Goal: Complete application form

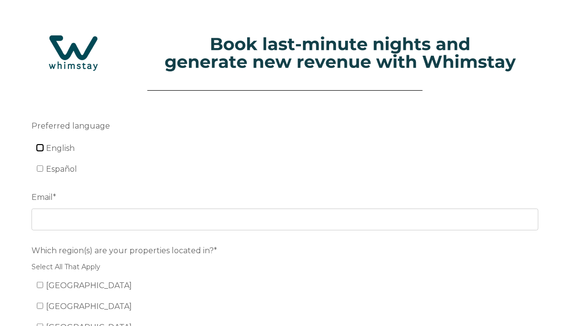
click at [39, 147] on input "English" at bounding box center [40, 147] width 6 height 6
checkbox input "true"
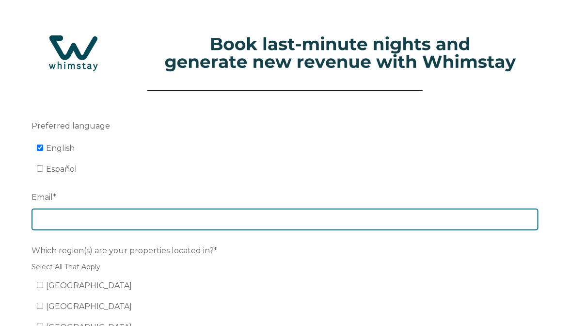
click at [73, 215] on input "Email *" at bounding box center [284, 218] width 507 height 21
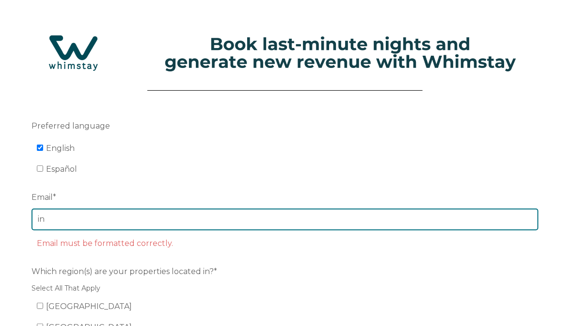
type input "[EMAIL_ADDRESS][DOMAIN_NAME]"
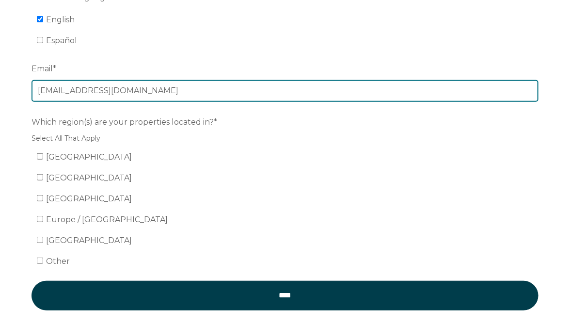
scroll to position [145, 0]
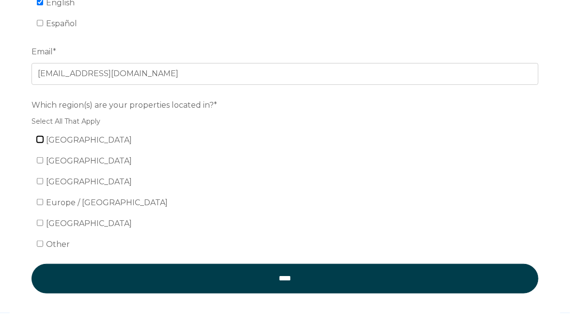
click at [40, 141] on input "[GEOGRAPHIC_DATA]" at bounding box center [40, 139] width 6 height 6
checkbox input "true"
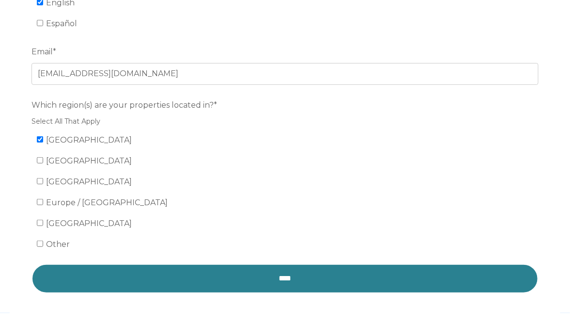
click at [274, 277] on input "****" at bounding box center [284, 278] width 507 height 29
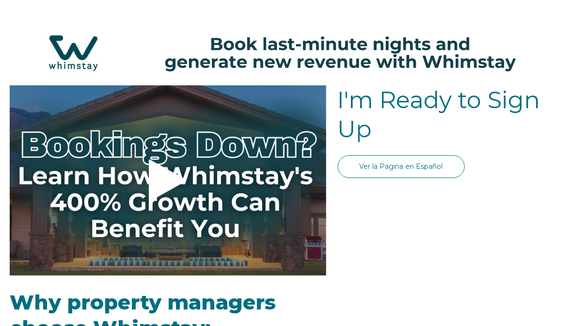
select select "US"
select select "Standard"
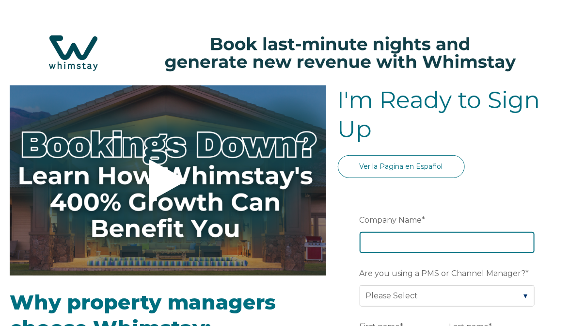
click at [396, 239] on input "Company Name *" at bounding box center [446, 242] width 175 height 21
type input "Rental With a View"
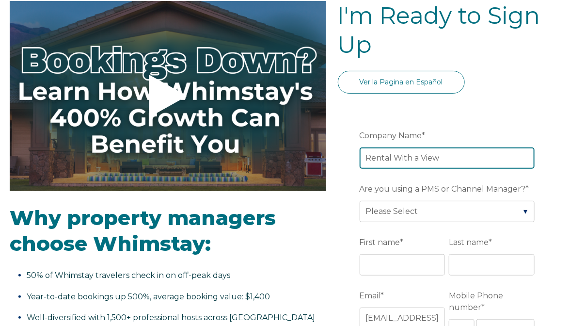
scroll to position [97, 0]
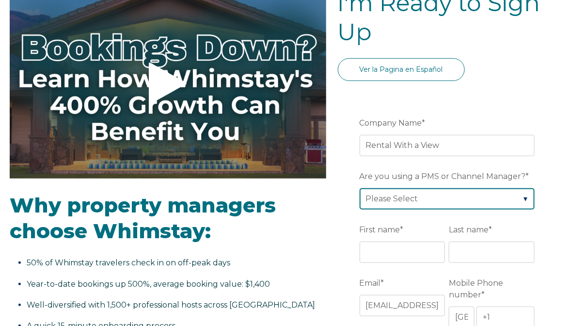
click at [406, 191] on select "Please Select Barefoot BookingPal Boost Brightside CiiRUS Escapia Guesty Hostaw…" at bounding box center [446, 198] width 175 height 21
select select "Rentals United"
click at [359, 188] on select "Please Select Barefoot BookingPal Boost Brightside CiiRUS Escapia Guesty Hostaw…" at bounding box center [446, 198] width 175 height 21
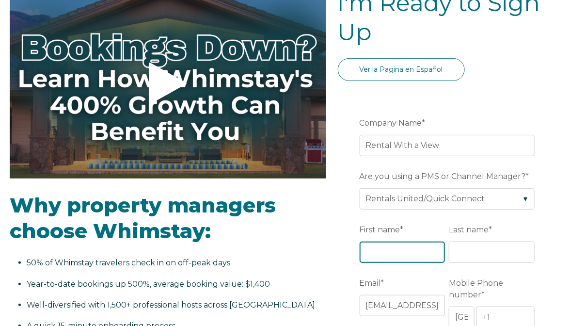
click at [371, 253] on input "First name *" at bounding box center [402, 251] width 86 height 21
type input "Daniel"
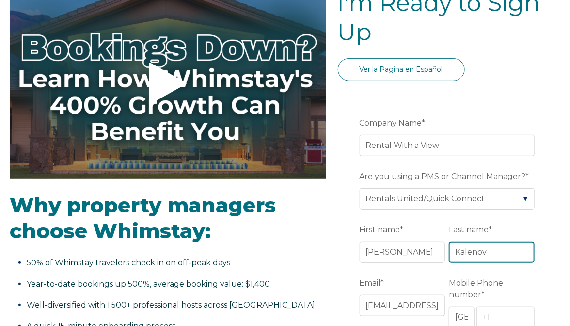
type input "Kalenov"
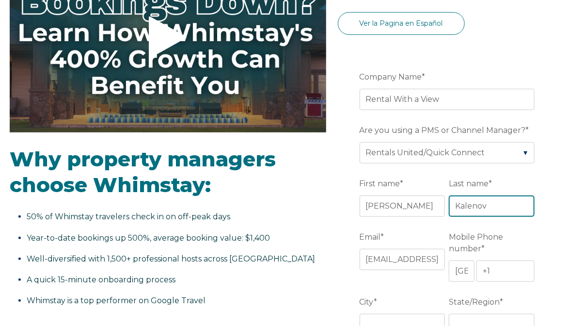
scroll to position [242, 0]
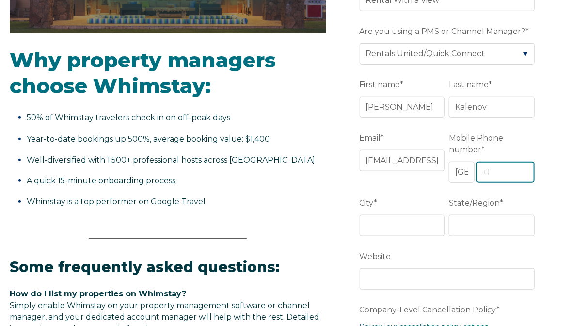
click at [498, 170] on input "+1" at bounding box center [505, 171] width 58 height 21
type input "+1 6192100933"
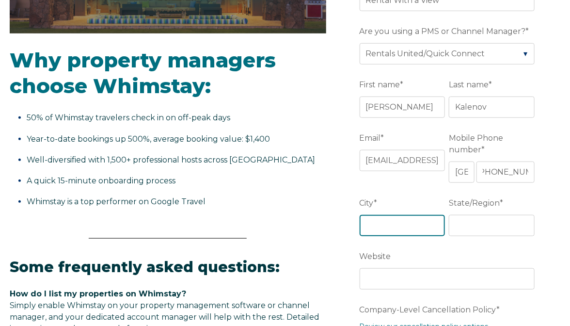
scroll to position [0, 0]
click at [373, 228] on input "City *" at bounding box center [402, 225] width 86 height 21
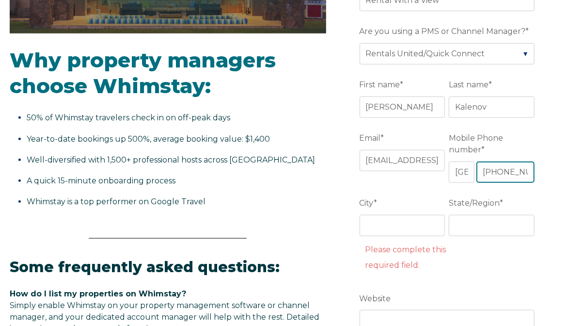
scroll to position [0, 6]
drag, startPoint x: 503, startPoint y: 168, endPoint x: 547, endPoint y: 165, distance: 44.2
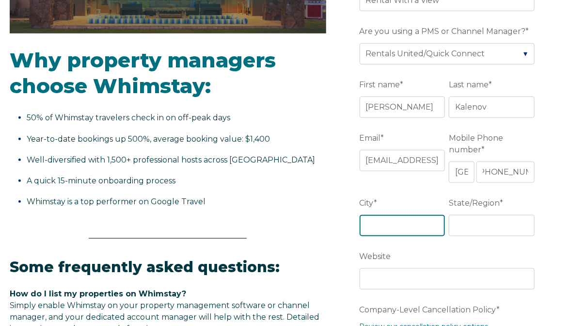
click at [381, 224] on input "City *" at bounding box center [402, 225] width 86 height 21
type input "San Diego"
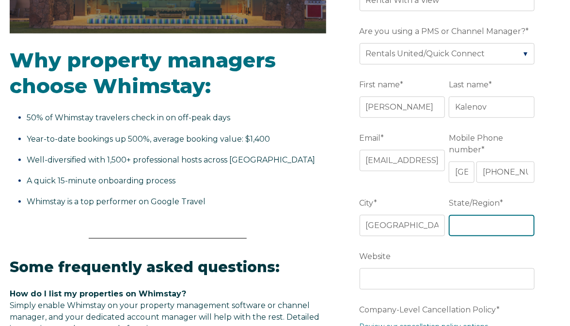
type input "c"
type input "CA"
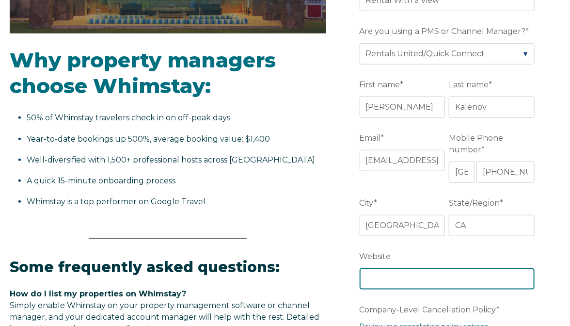
click at [386, 274] on input "Website" at bounding box center [446, 278] width 175 height 21
click at [363, 277] on input "rentalwithaview.com" at bounding box center [446, 278] width 175 height 21
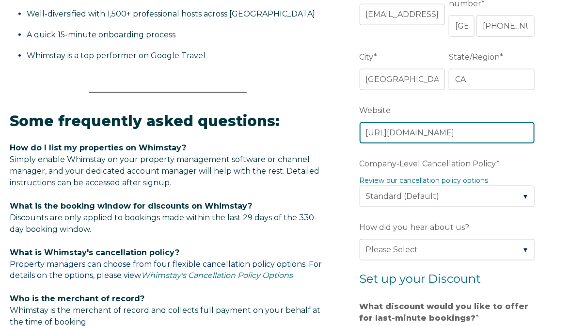
type input "https://rentalwithaview.com"
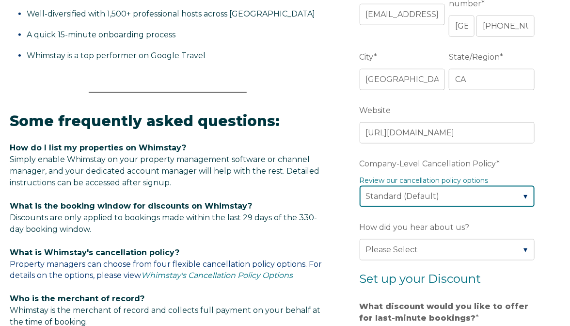
click at [405, 202] on select "Please Select Partial Standard (Default) Moderate Strict" at bounding box center [446, 196] width 175 height 21
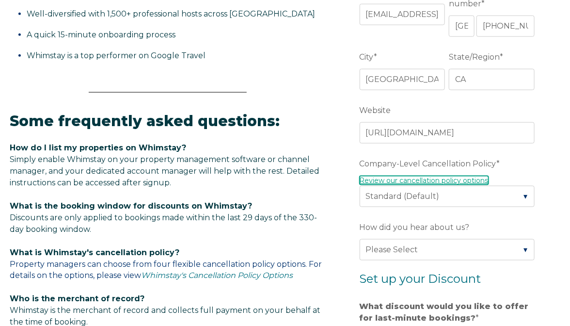
click at [422, 177] on link "Review our cancellation policy options" at bounding box center [423, 180] width 129 height 9
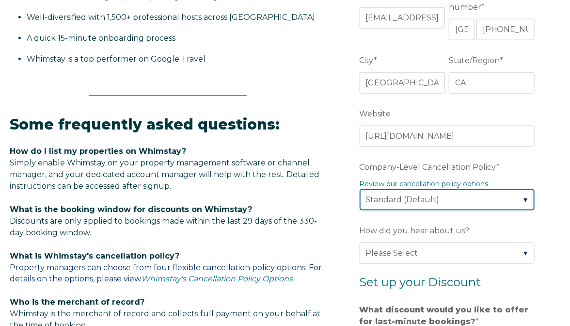
click at [408, 202] on select "Please Select Partial Standard (Default) Moderate Strict" at bounding box center [446, 199] width 175 height 21
click at [359, 189] on select "Please Select Partial Standard (Default) Moderate Strict" at bounding box center [446, 199] width 175 height 21
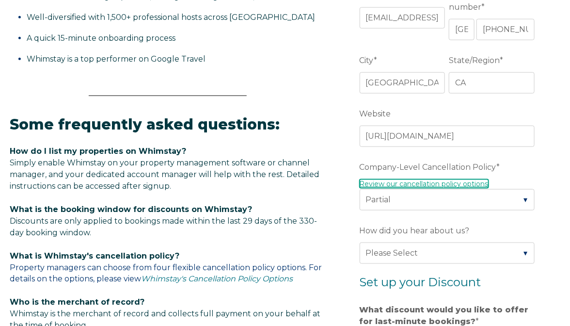
click at [406, 182] on link "Review our cancellation policy options" at bounding box center [423, 183] width 129 height 9
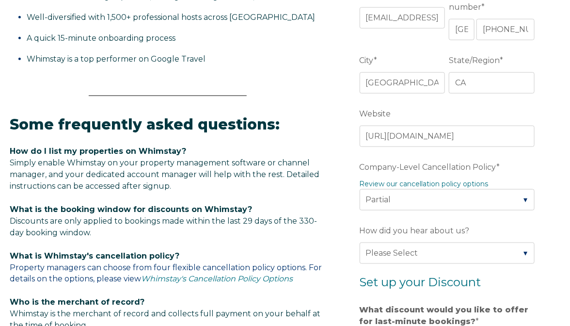
scroll to position [381, 0]
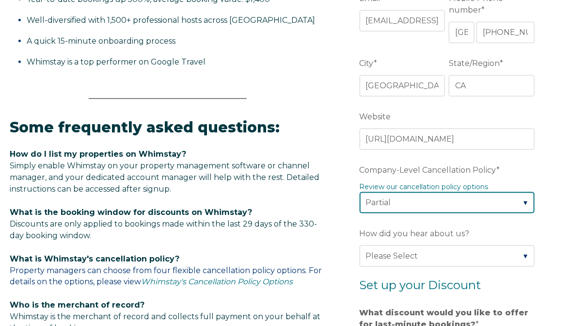
click at [380, 201] on select "Please Select Partial Standard (Default) Moderate Strict" at bounding box center [446, 202] width 175 height 21
select select "Standard"
click at [359, 192] on select "Please Select Partial Standard (Default) Moderate Strict" at bounding box center [446, 202] width 175 height 21
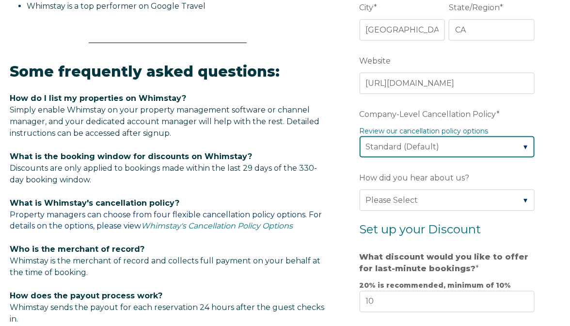
scroll to position [478, 0]
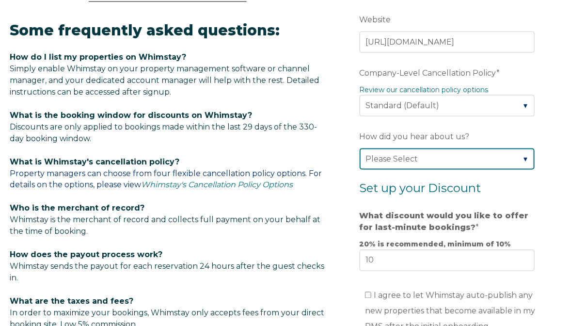
click at [388, 148] on select "Please Select Found Whimstay through a Google search Direct outreach from a Whi…" at bounding box center [446, 158] width 175 height 21
select select "Podcast"
click at [359, 148] on select "Please Select Found Whimstay through a Google search Direct outreach from a Whi…" at bounding box center [446, 158] width 175 height 21
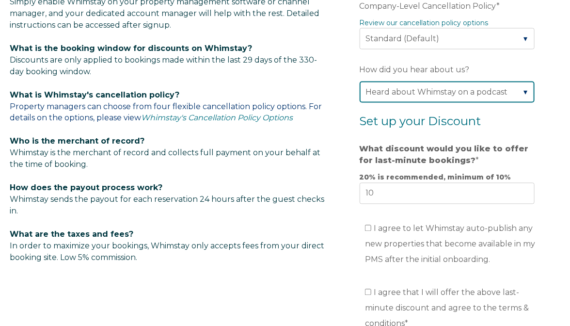
scroll to position [575, 0]
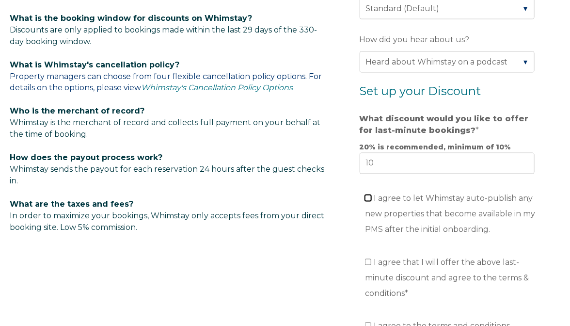
click at [368, 195] on input "I agree to let Whimstay auto-publish any new properties that become available i…" at bounding box center [368, 198] width 6 height 6
checkbox input "true"
click at [366, 259] on input "I agree that I will offer the above last-minute discount and agree to the terms…" at bounding box center [368, 262] width 6 height 6
checkbox input "true"
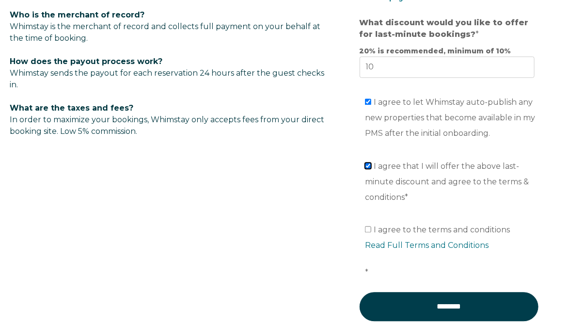
scroll to position [672, 0]
click at [367, 225] on input "I agree to the terms and conditions Read Full Terms and Conditions *" at bounding box center [368, 228] width 6 height 6
checkbox input "true"
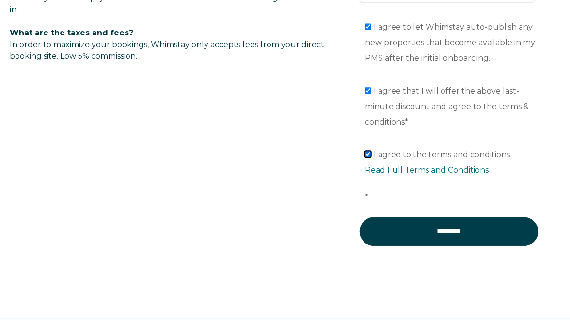
scroll to position [769, 0]
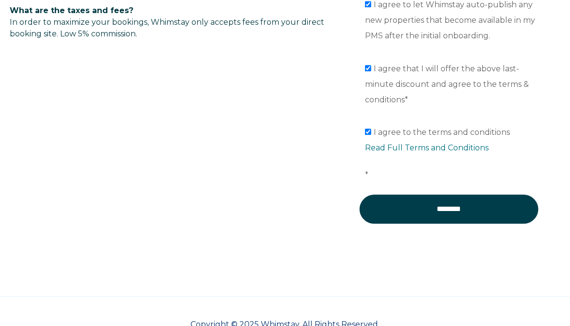
drag, startPoint x: 367, startPoint y: 168, endPoint x: 427, endPoint y: 168, distance: 60.6
click at [427, 168] on li "I agree to the terms and conditions Read Full Terms and Conditions *" at bounding box center [452, 154] width 175 height 58
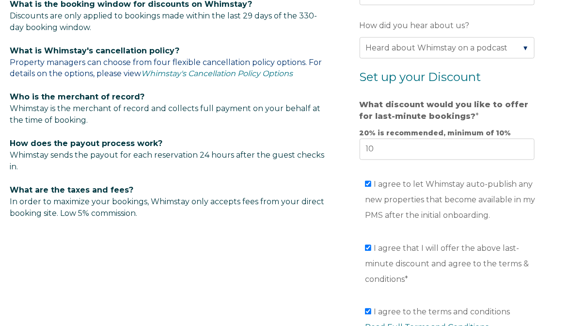
scroll to position [672, 0]
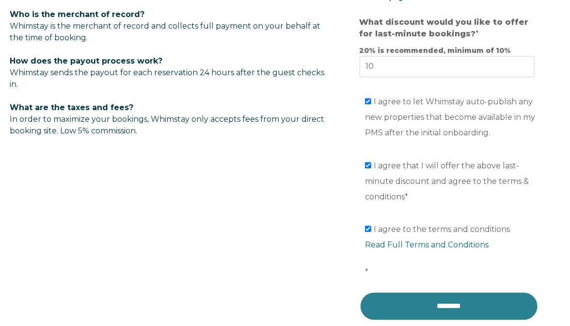
click at [411, 295] on input "********" at bounding box center [448, 305] width 179 height 29
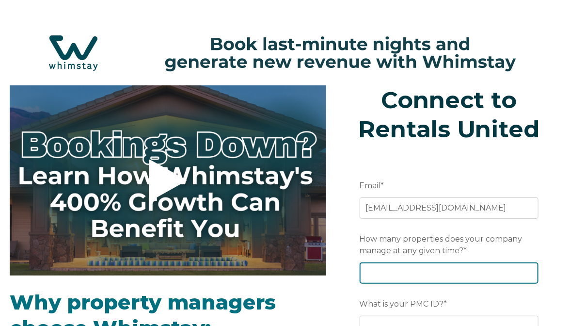
click at [400, 270] on input "How many properties does your company manage at any given time? *" at bounding box center [448, 272] width 179 height 21
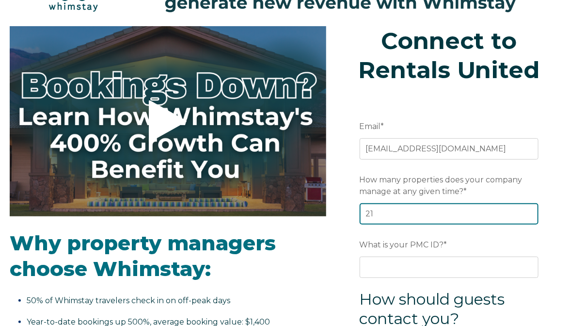
scroll to position [145, 0]
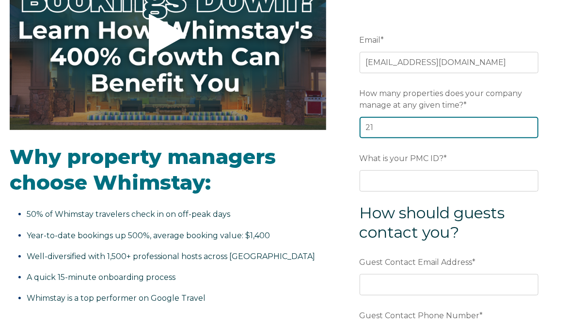
type input "21"
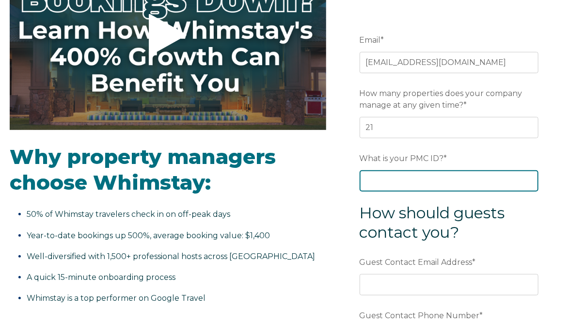
click at [390, 177] on input "What is your PMC ID? *" at bounding box center [448, 180] width 179 height 21
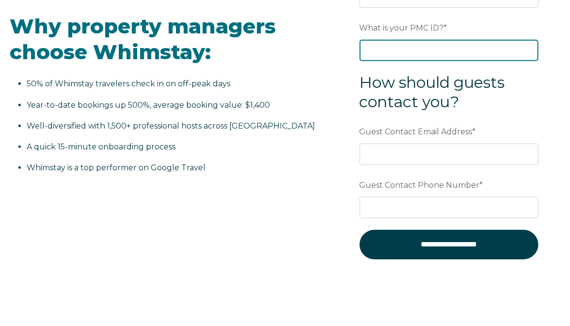
scroll to position [291, 0]
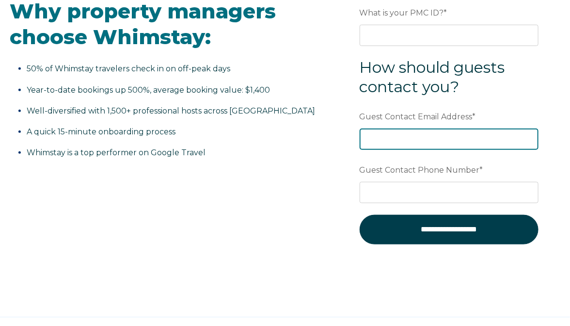
click at [388, 145] on div "Guest Contact Email Address *" at bounding box center [448, 129] width 179 height 42
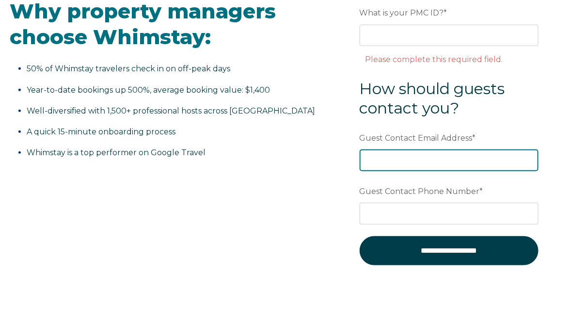
type input "o"
type input "info@rentalwitaview.com"
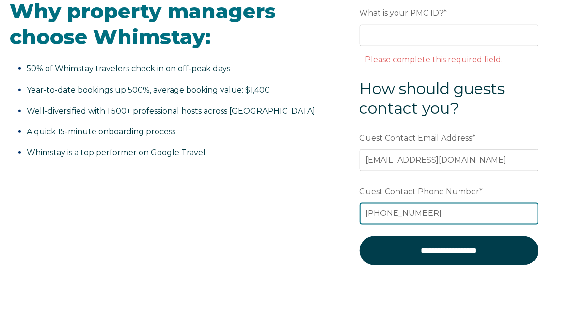
type input "619-210-0933"
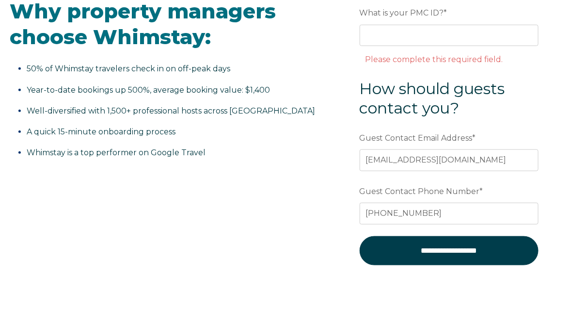
click at [288, 206] on div "**********" at bounding box center [285, 47] width 550 height 504
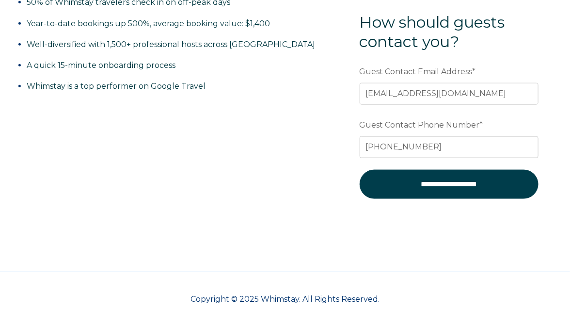
scroll to position [66, 0]
